Goal: Information Seeking & Learning: Learn about a topic

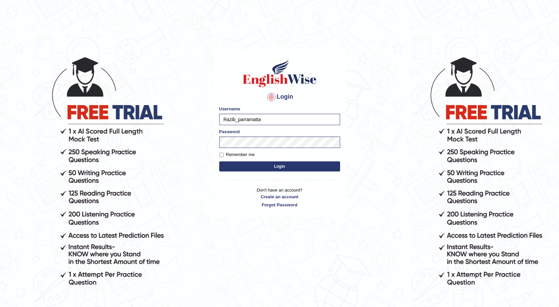
click at [244, 165] on button "Login" at bounding box center [279, 166] width 121 height 10
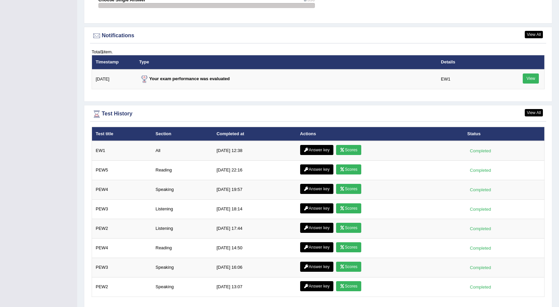
scroll to position [839, 0]
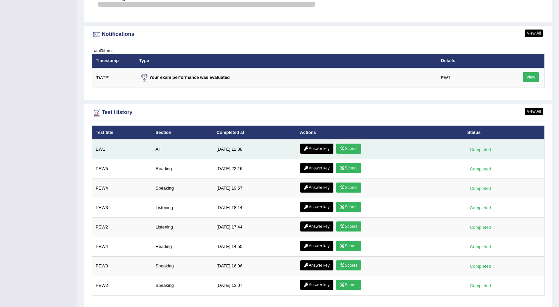
click at [312, 147] on link "Answer key" at bounding box center [316, 149] width 33 height 10
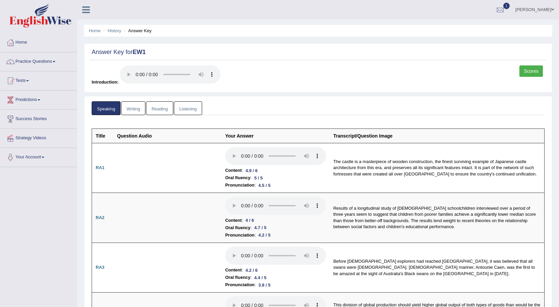
click at [137, 108] on link "Writing" at bounding box center [133, 108] width 24 height 14
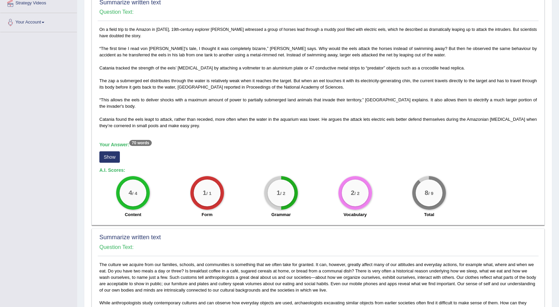
scroll to position [134, 0]
click at [107, 155] on button "Show" at bounding box center [109, 157] width 20 height 11
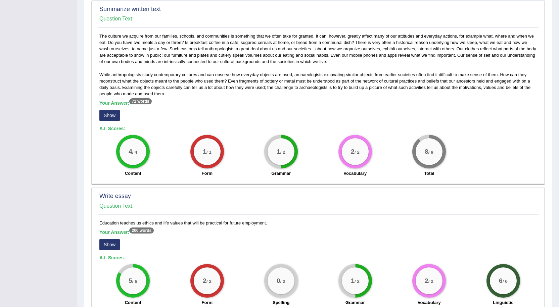
scroll to position [369, 0]
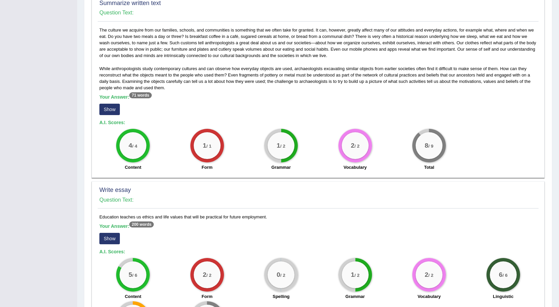
click at [111, 112] on button "Show" at bounding box center [109, 109] width 20 height 11
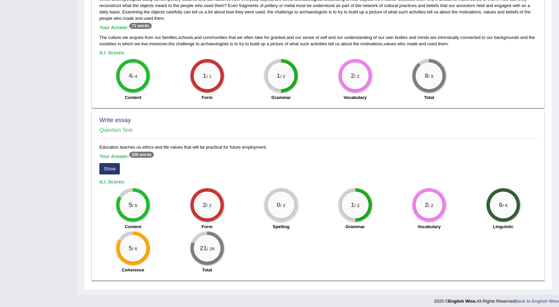
scroll to position [443, 0]
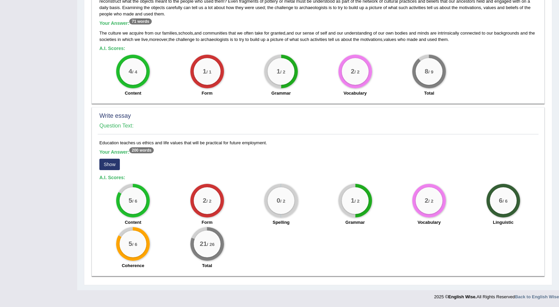
click at [106, 162] on button "Show" at bounding box center [109, 164] width 20 height 11
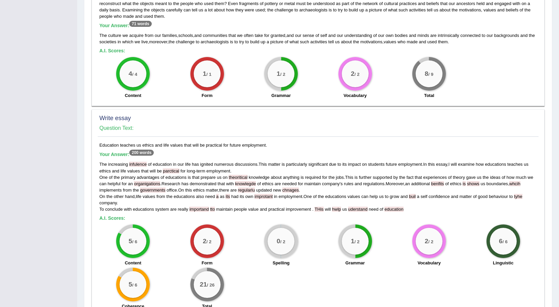
scroll to position [460, 0]
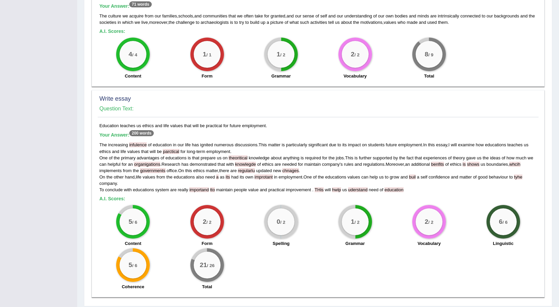
click at [330, 250] on div "5 / 6 Content 2 / 2 Form 0 / 2 Spelling 1 / 2 Grammar 2 / 2 Vocabulary 6 / 6 Li…" at bounding box center [318, 248] width 444 height 87
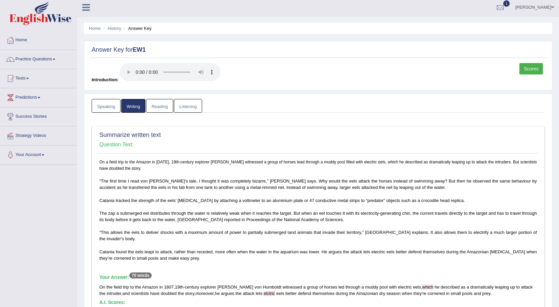
scroll to position [0, 0]
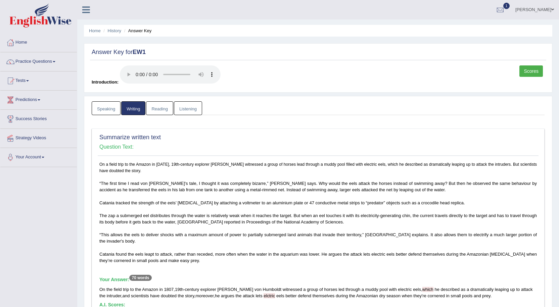
click at [166, 107] on link "Reading" at bounding box center [159, 108] width 27 height 14
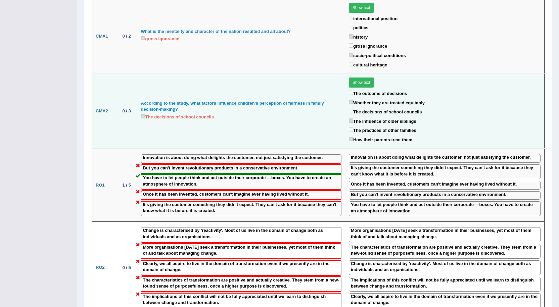
scroll to position [705, 0]
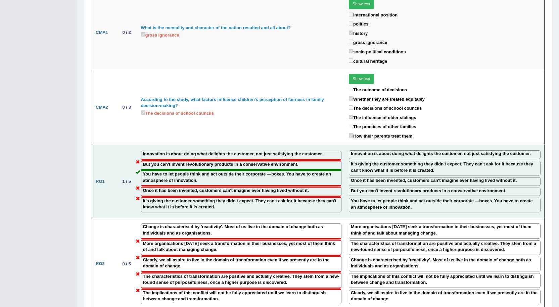
drag, startPoint x: 381, startPoint y: 175, endPoint x: 382, endPoint y: 167, distance: 7.2
click at [382, 168] on td "Innovation is about doing what delights the customer, not just satisfying the c…" at bounding box center [444, 181] width 199 height 73
click at [345, 155] on td "Innovation is about doing what delights the customer, not just satisfying the c…" at bounding box center [444, 181] width 199 height 73
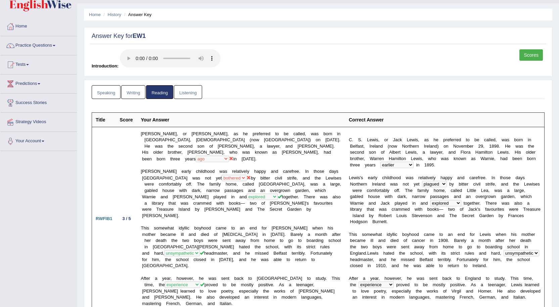
scroll to position [0, 0]
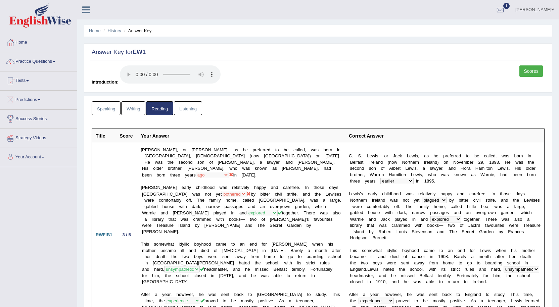
click at [193, 109] on link "Listening" at bounding box center [188, 108] width 28 height 14
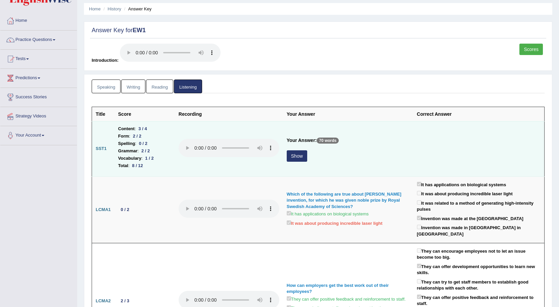
scroll to position [34, 0]
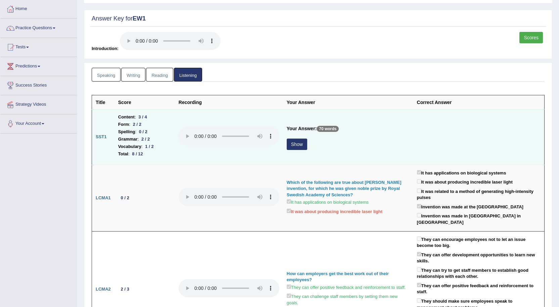
click at [300, 144] on button "Show" at bounding box center [297, 144] width 20 height 11
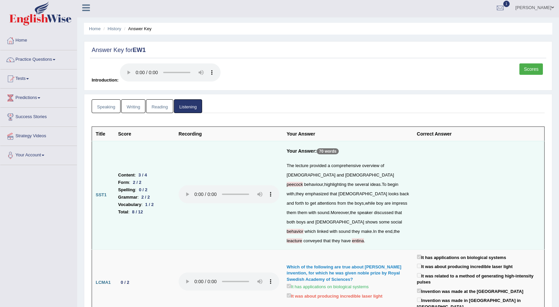
scroll to position [0, 0]
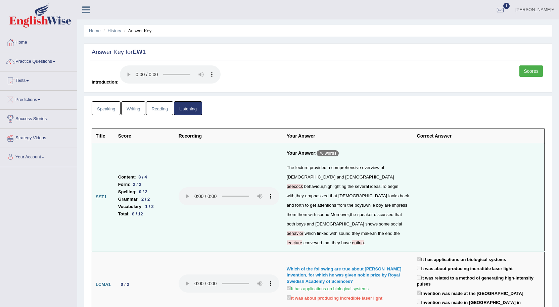
click at [158, 111] on link "Reading" at bounding box center [159, 108] width 27 height 14
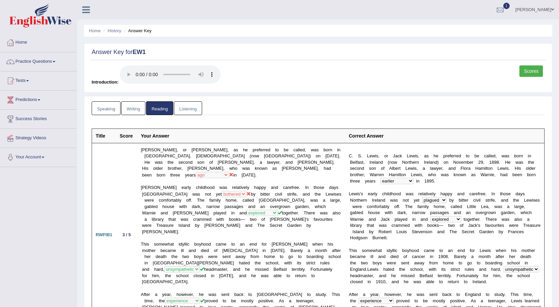
click at [141, 108] on link "Writing" at bounding box center [133, 108] width 24 height 14
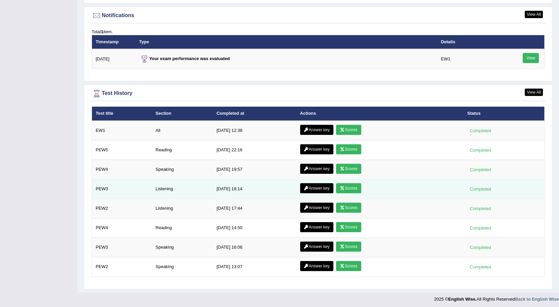
scroll to position [817, 0]
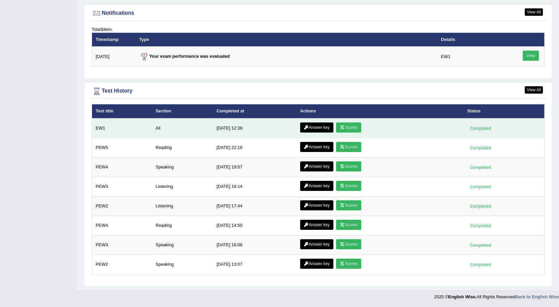
click at [355, 128] on link "Scores" at bounding box center [348, 127] width 25 height 10
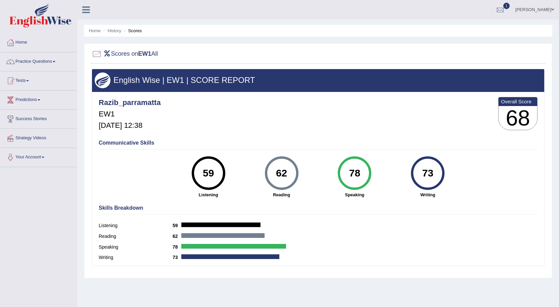
click at [46, 22] on img at bounding box center [40, 15] width 62 height 24
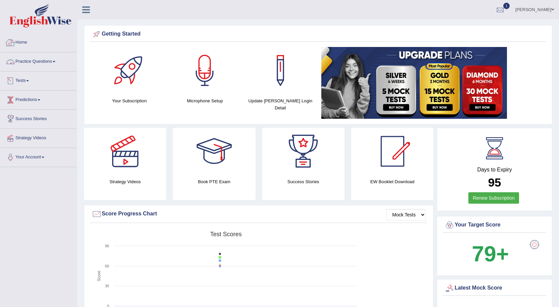
click at [42, 60] on link "Practice Questions" at bounding box center [38, 60] width 77 height 17
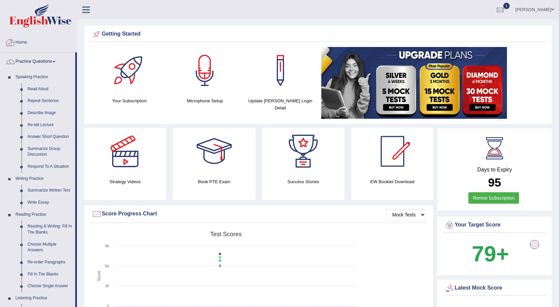
click at [27, 40] on link "Home" at bounding box center [38, 41] width 77 height 17
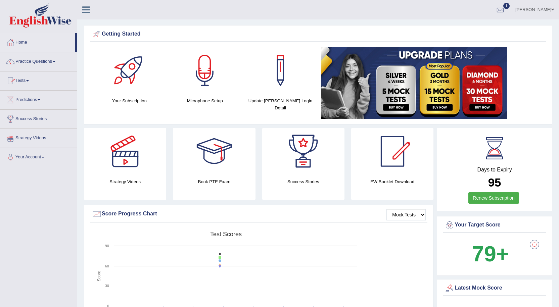
click at [43, 138] on link "Strategy Videos" at bounding box center [38, 137] width 77 height 17
